Goal: Task Accomplishment & Management: Use online tool/utility

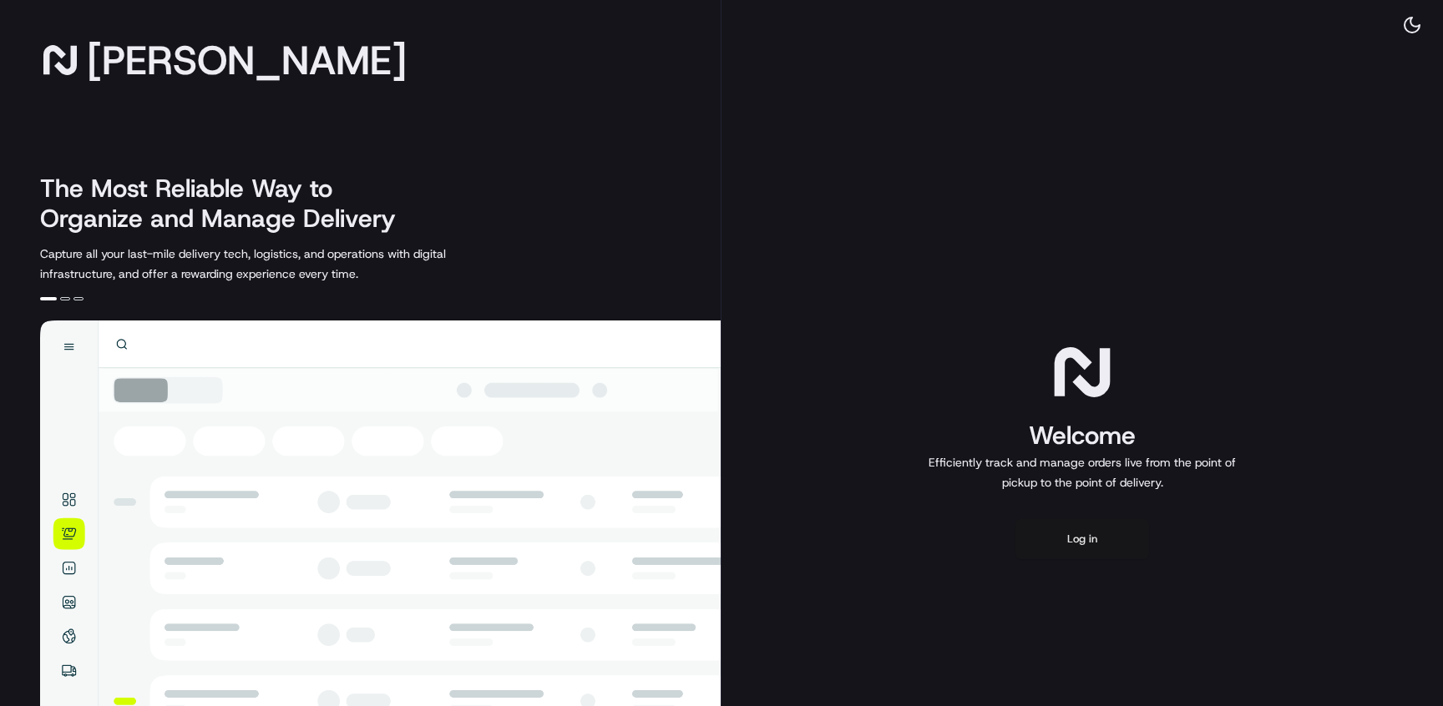
click at [1070, 522] on button "Log in" at bounding box center [1082, 539] width 134 height 40
